Goal: Task Accomplishment & Management: Use online tool/utility

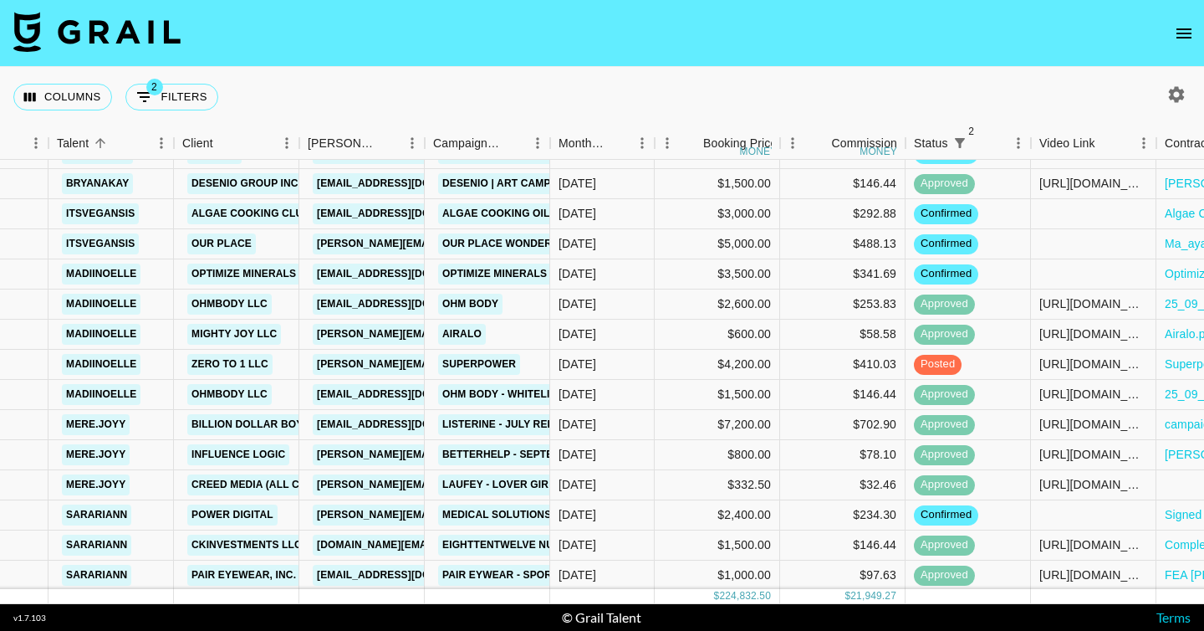
scroll to position [1744, 90]
click at [1071, 516] on div at bounding box center [1092, 515] width 125 height 30
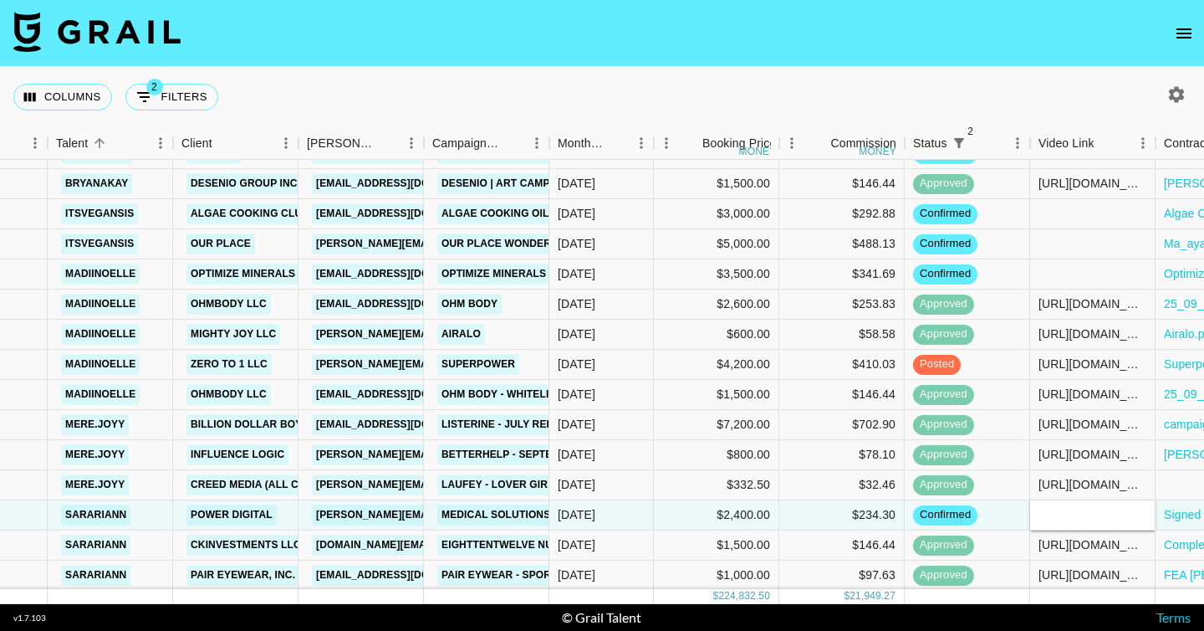
type input "[URL][DOMAIN_NAME]"
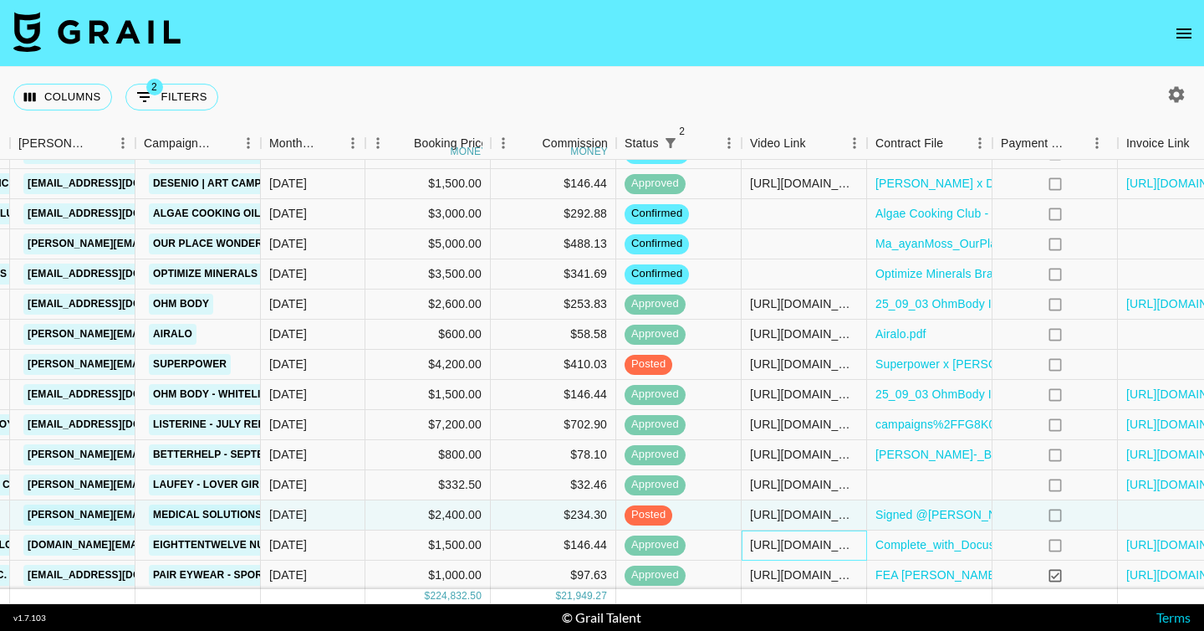
scroll to position [1744, 485]
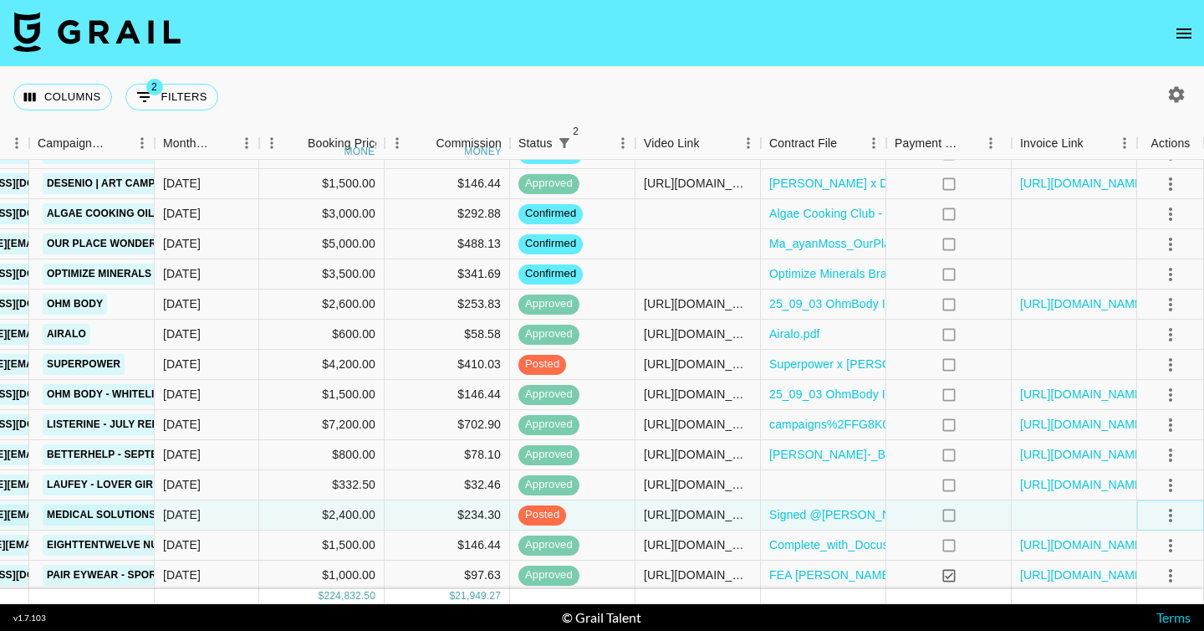
click at [1172, 514] on icon "select merge strategy" at bounding box center [1171, 515] width 20 height 20
click at [1134, 479] on div "Approve" at bounding box center [1134, 479] width 51 height 20
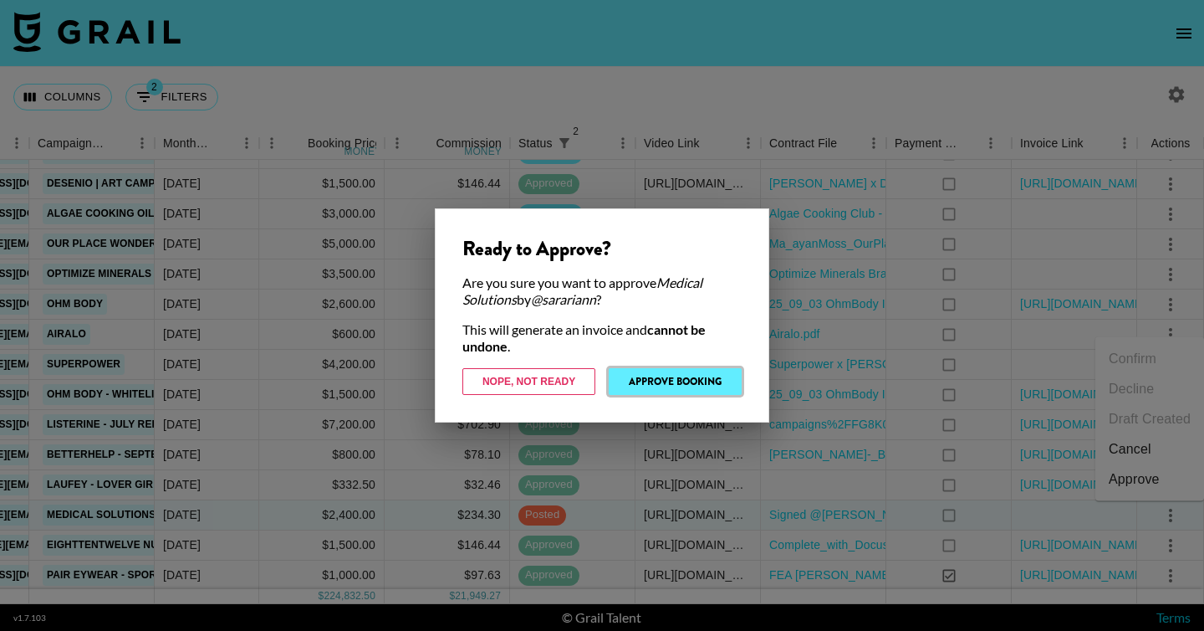
click at [704, 375] on button "Approve Booking" at bounding box center [675, 381] width 133 height 27
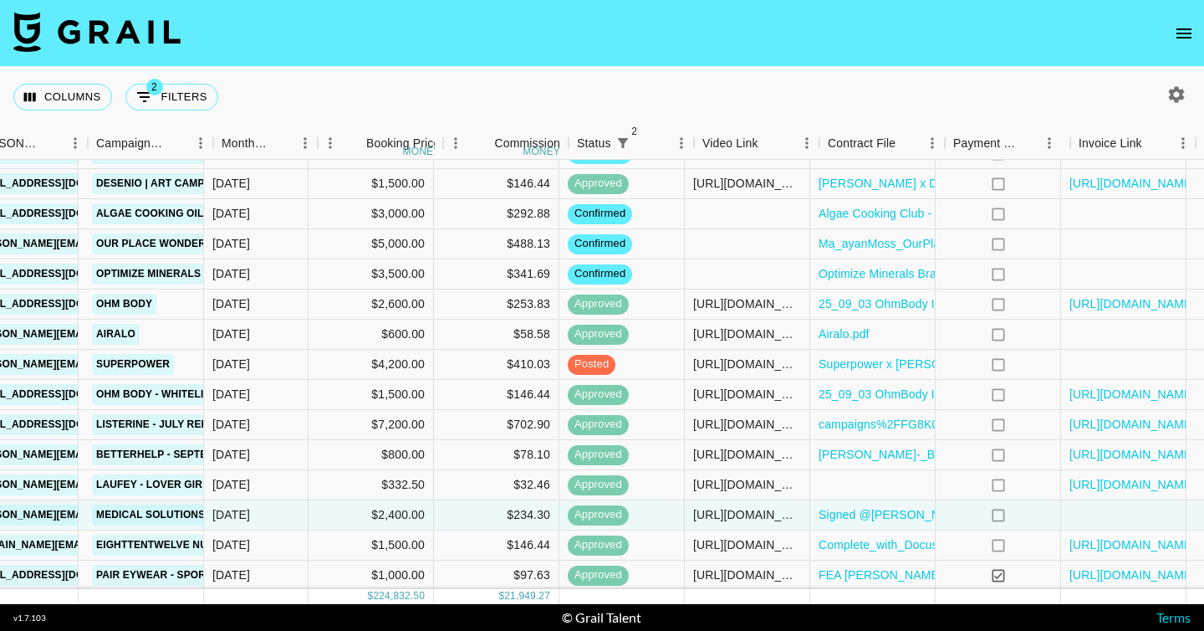
scroll to position [1744, 484]
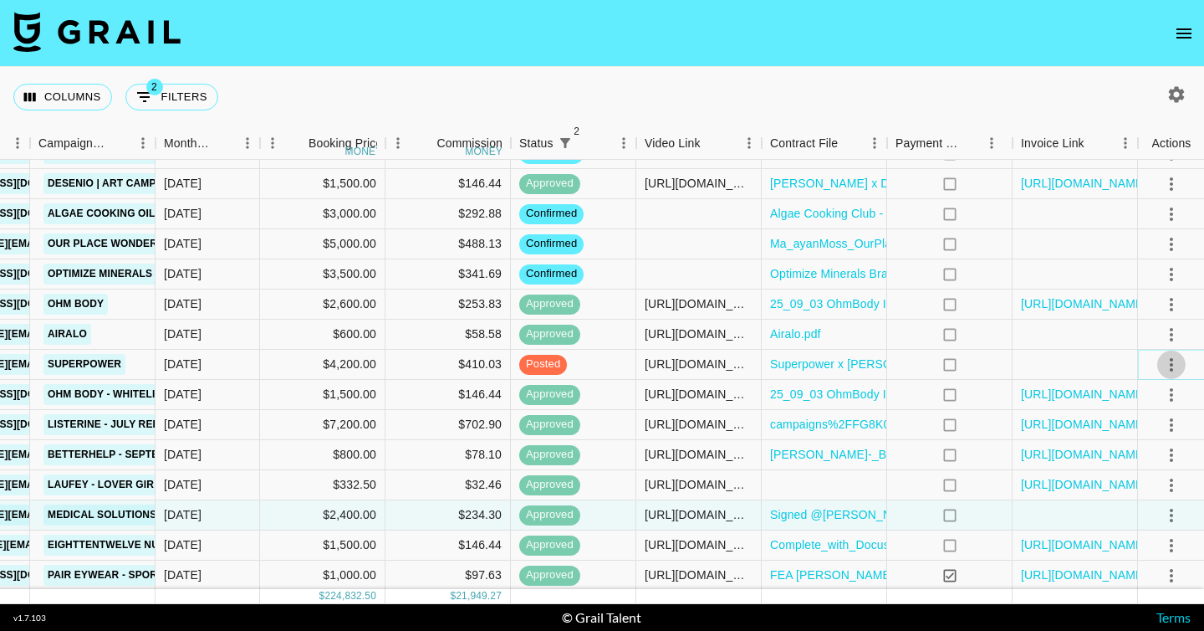
click at [1162, 370] on icon "select merge strategy" at bounding box center [1172, 365] width 20 height 20
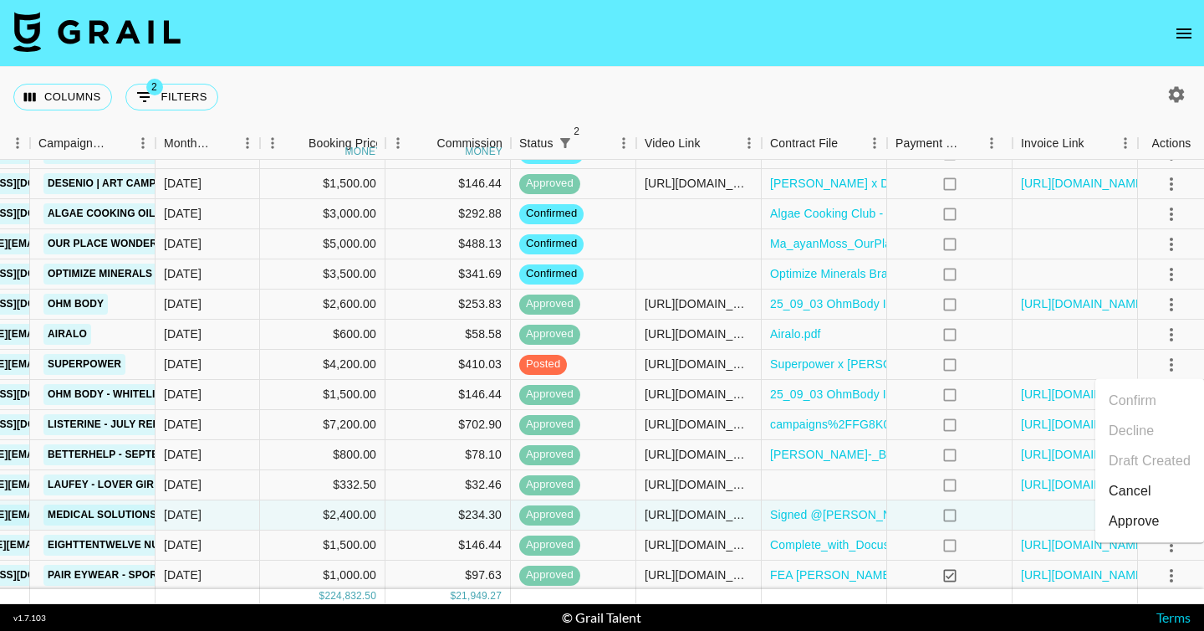
click at [1146, 515] on div "Approve" at bounding box center [1134, 521] width 51 height 20
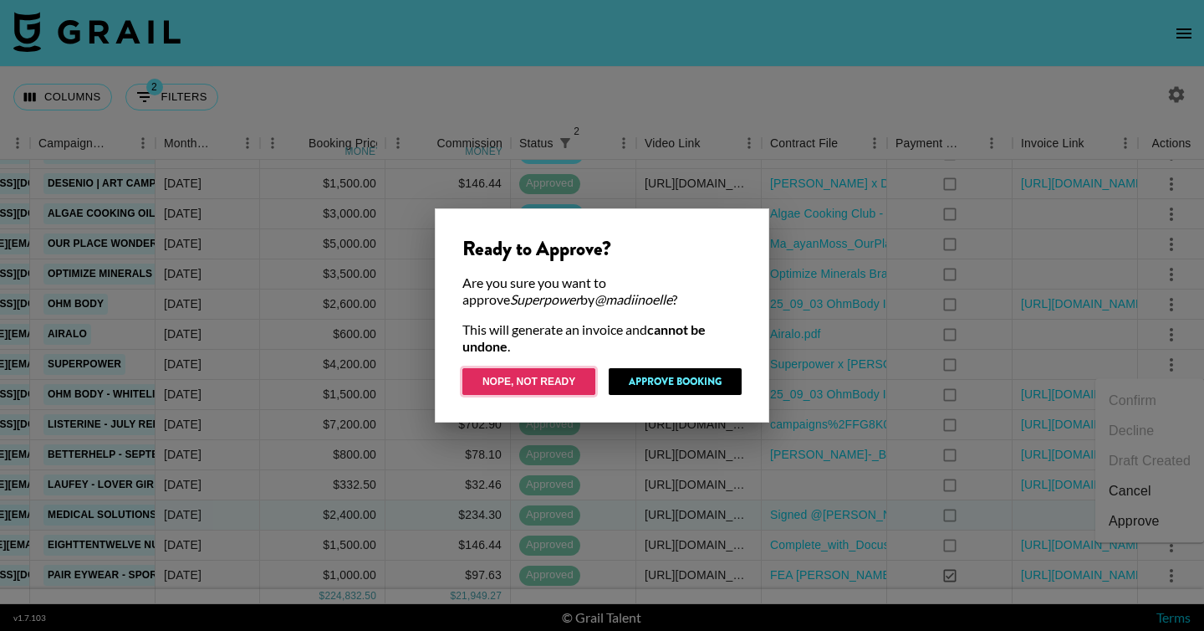
click at [545, 379] on button "Nope, Not Ready" at bounding box center [529, 381] width 133 height 27
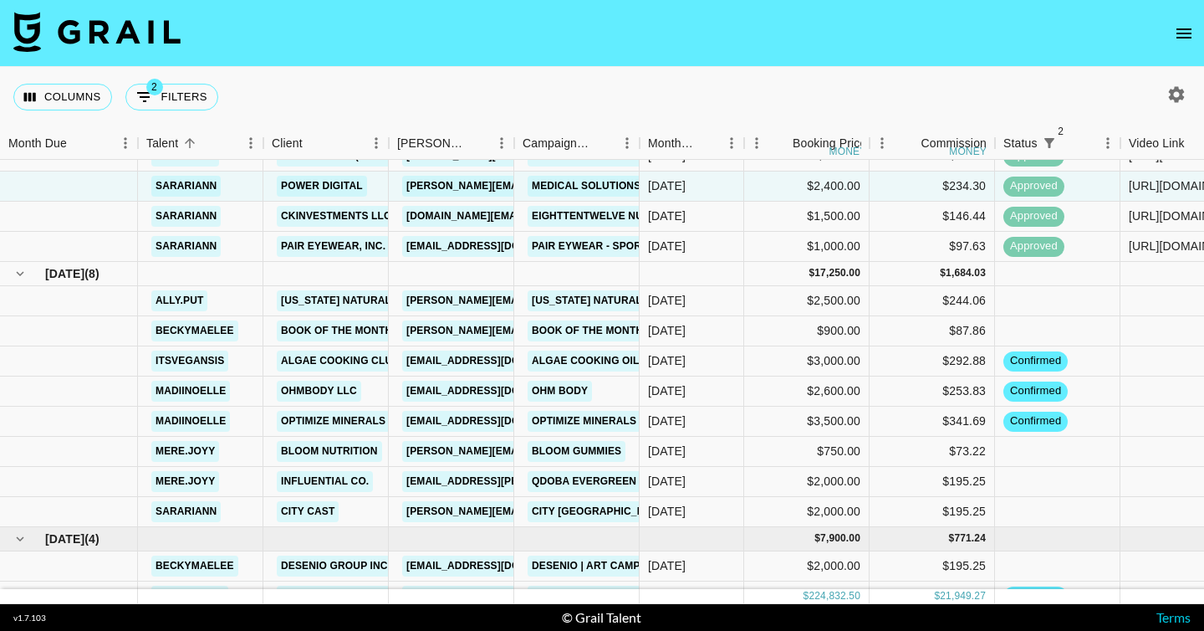
scroll to position [2023, 0]
